Goal: Check status: Check status

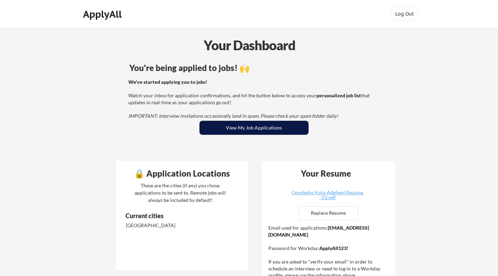
click at [261, 131] on button "View My Job Applications" at bounding box center [254, 128] width 109 height 14
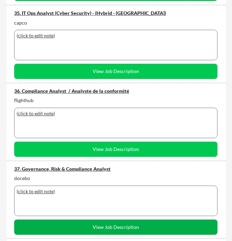
scroll to position [2760, 0]
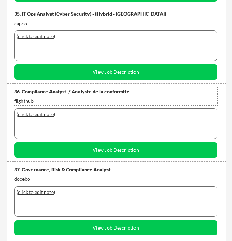
click at [49, 92] on div "36. Compliance Analyst / Analyste de la conformité" at bounding box center [115, 91] width 203 height 7
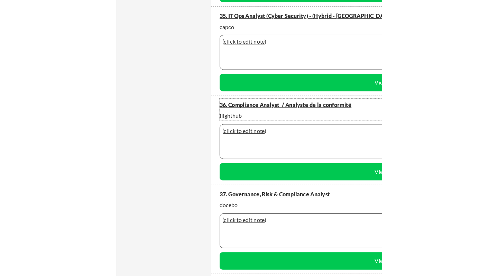
scroll to position [1493, 0]
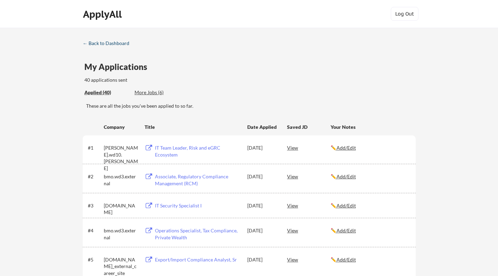
click at [89, 41] on div "← Back to Dashboard" at bounding box center [109, 43] width 52 height 5
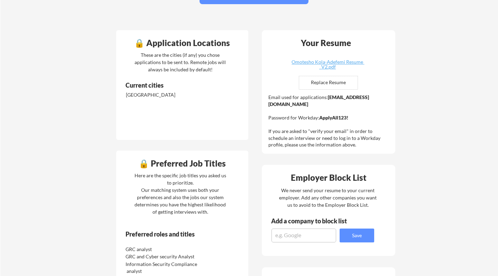
scroll to position [129, 0]
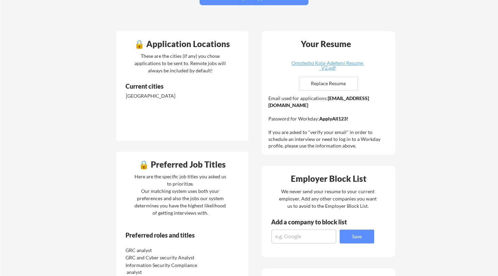
drag, startPoint x: 328, startPoint y: 100, endPoint x: 338, endPoint y: 105, distance: 11.3
click at [338, 105] on div "Email used for applications: omotesho.kola-adefemi@mailflux.com Password for Wo…" at bounding box center [329, 122] width 122 height 54
click at [333, 102] on div "Email used for applications: omotesho.kola-adefemi@mailflux.com Password for Wo…" at bounding box center [329, 122] width 122 height 54
drag, startPoint x: 328, startPoint y: 97, endPoint x: 319, endPoint y: 106, distance: 12.7
click at [319, 106] on strong "omotesho.kola-adefemi@mailflux.com" at bounding box center [318, 101] width 101 height 13
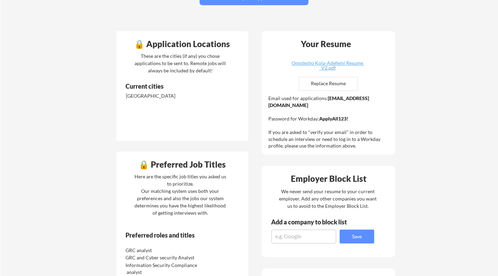
copy div "omotesho.kola-adefemi@mailflux.com"
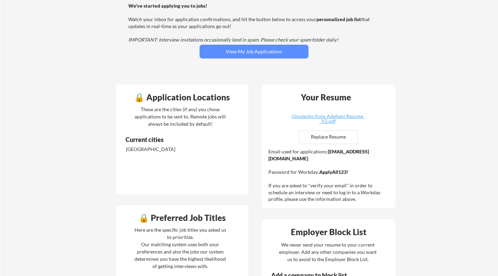
scroll to position [69, 0]
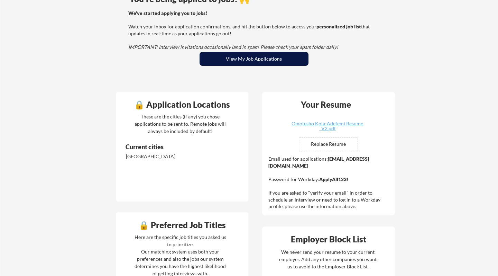
click at [264, 61] on button "View My Job Applications" at bounding box center [254, 59] width 109 height 14
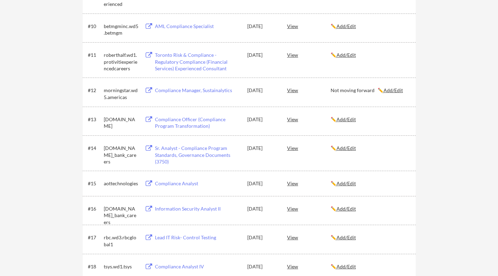
scroll to position [389, 0]
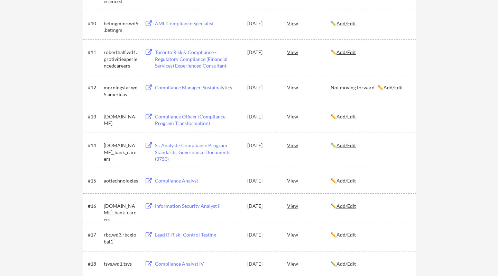
click at [180, 119] on div "Compliance Officer (Compliance Program Transformation)" at bounding box center [198, 119] width 86 height 13
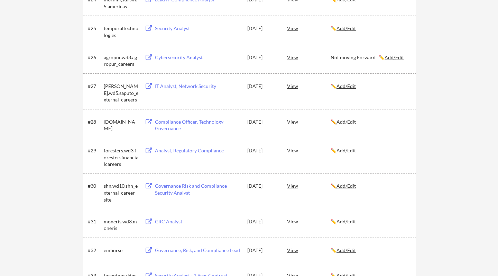
scroll to position [818, 0]
